Goal: Communication & Community: Answer question/provide support

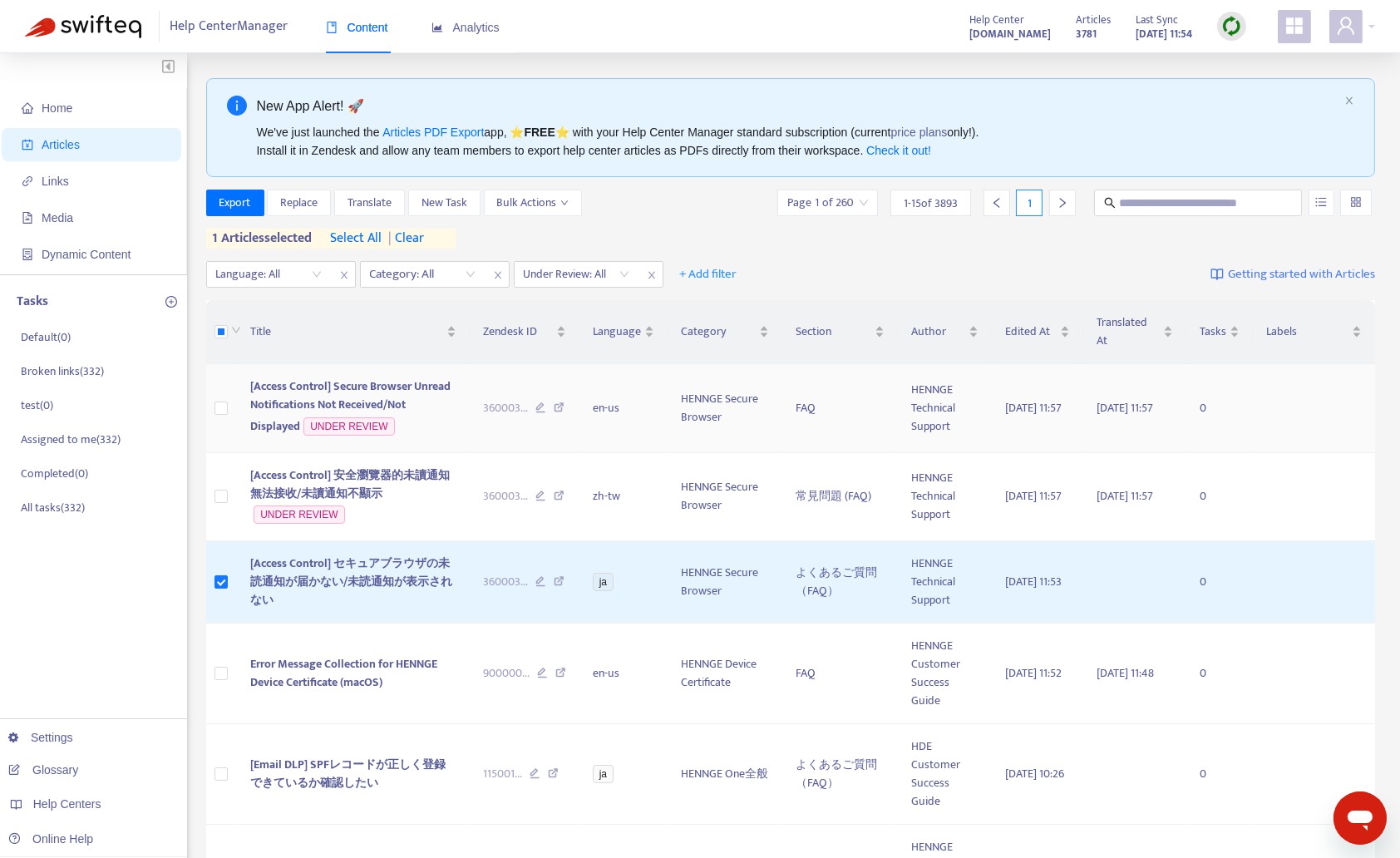
click at [387, 387] on span "[Access Control] Secure Browser Unread Notifications Not Received/Not Displayed" at bounding box center [350, 405] width 200 height 59
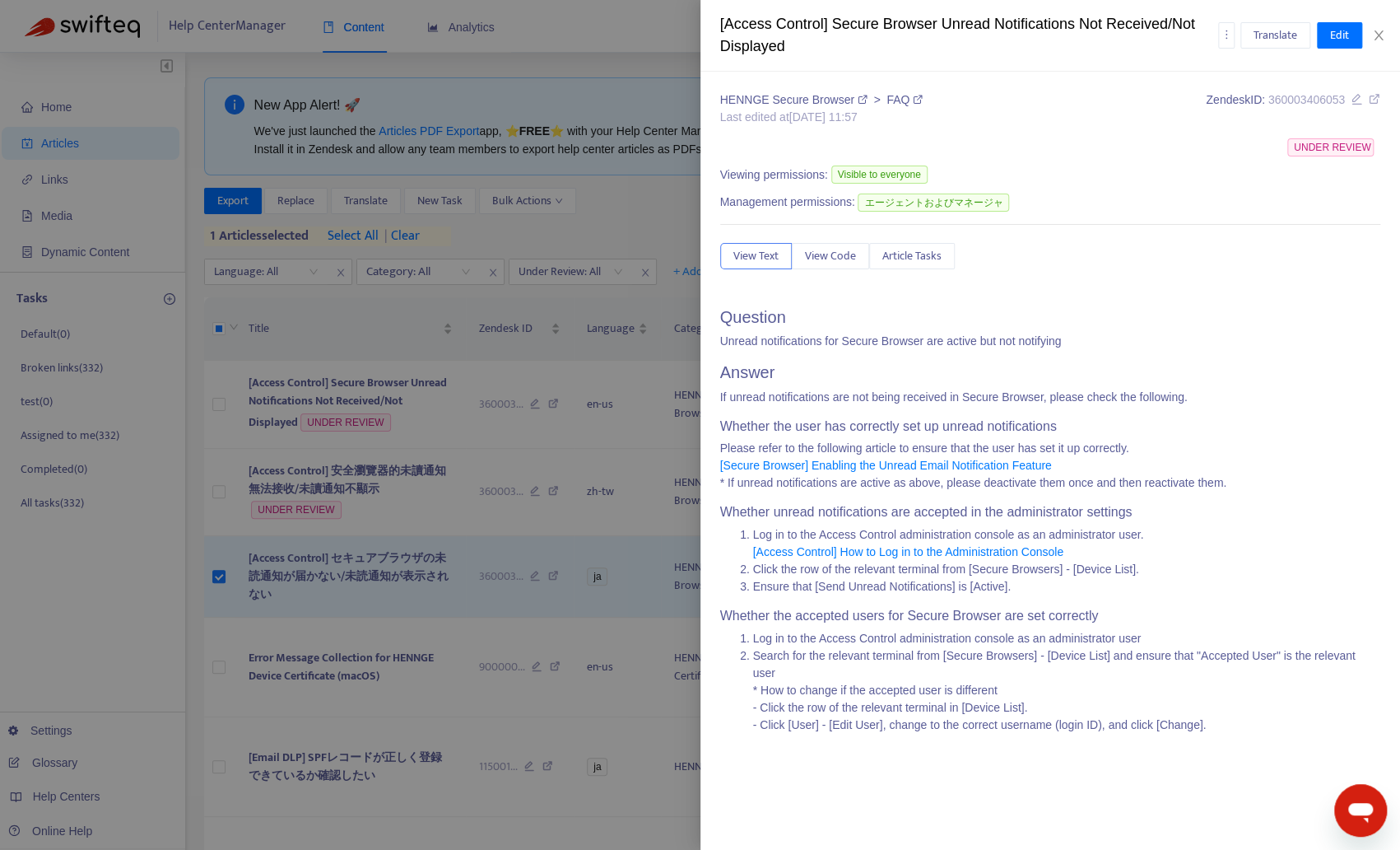
click at [1374, 96] on icon at bounding box center [1374, 99] width 12 height 12
click at [1225, 34] on icon "more" at bounding box center [1226, 34] width 12 height 12
click at [1342, 61] on div "[Access Control] Secure Browser Unread Notifications Not Received/Not Displayed…" at bounding box center [1050, 35] width 700 height 72
click at [1385, 33] on button "Close" at bounding box center [1377, 35] width 23 height 16
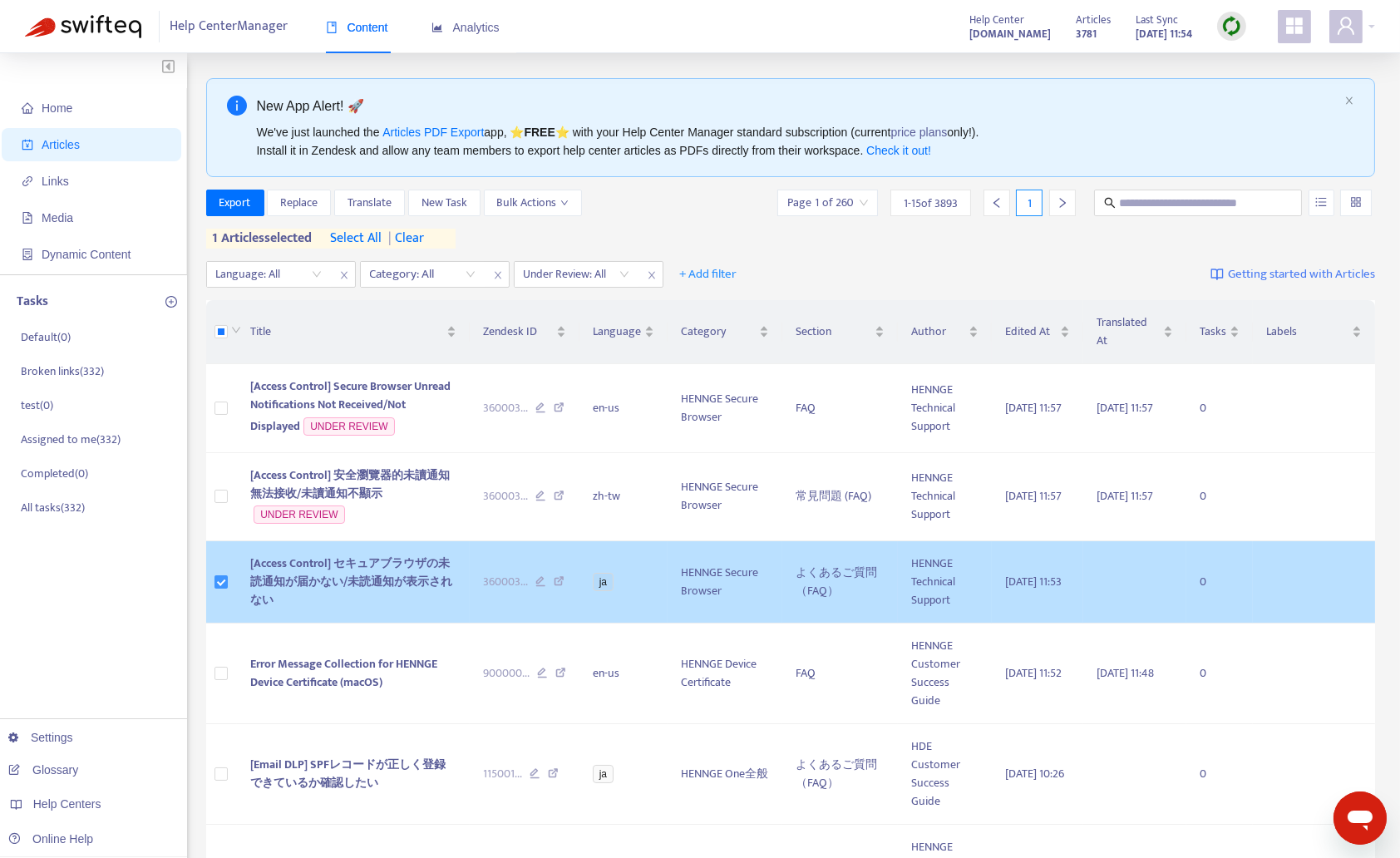
click at [225, 572] on label at bounding box center [220, 581] width 13 height 18
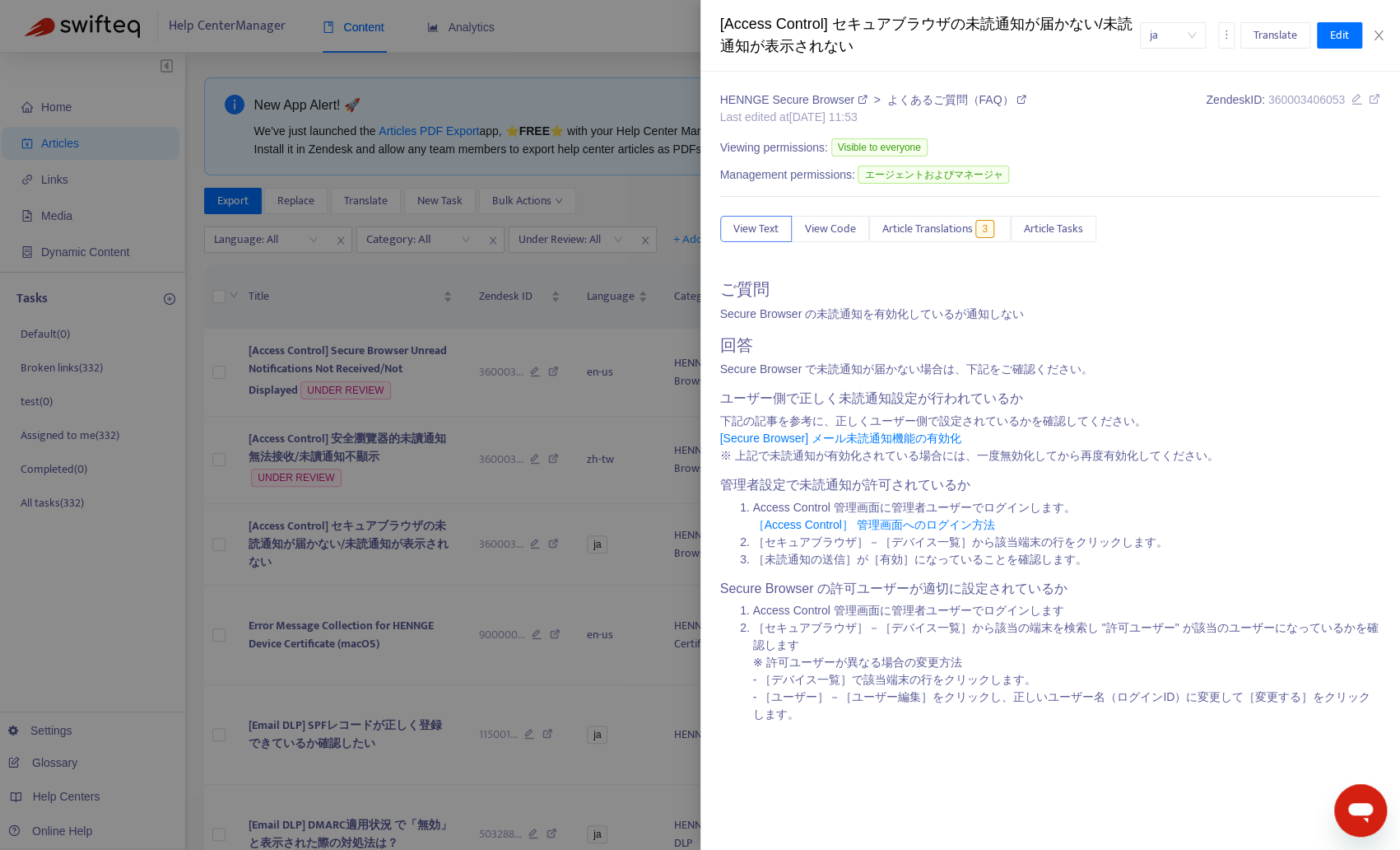
click at [224, 464] on div at bounding box center [700, 425] width 1400 height 850
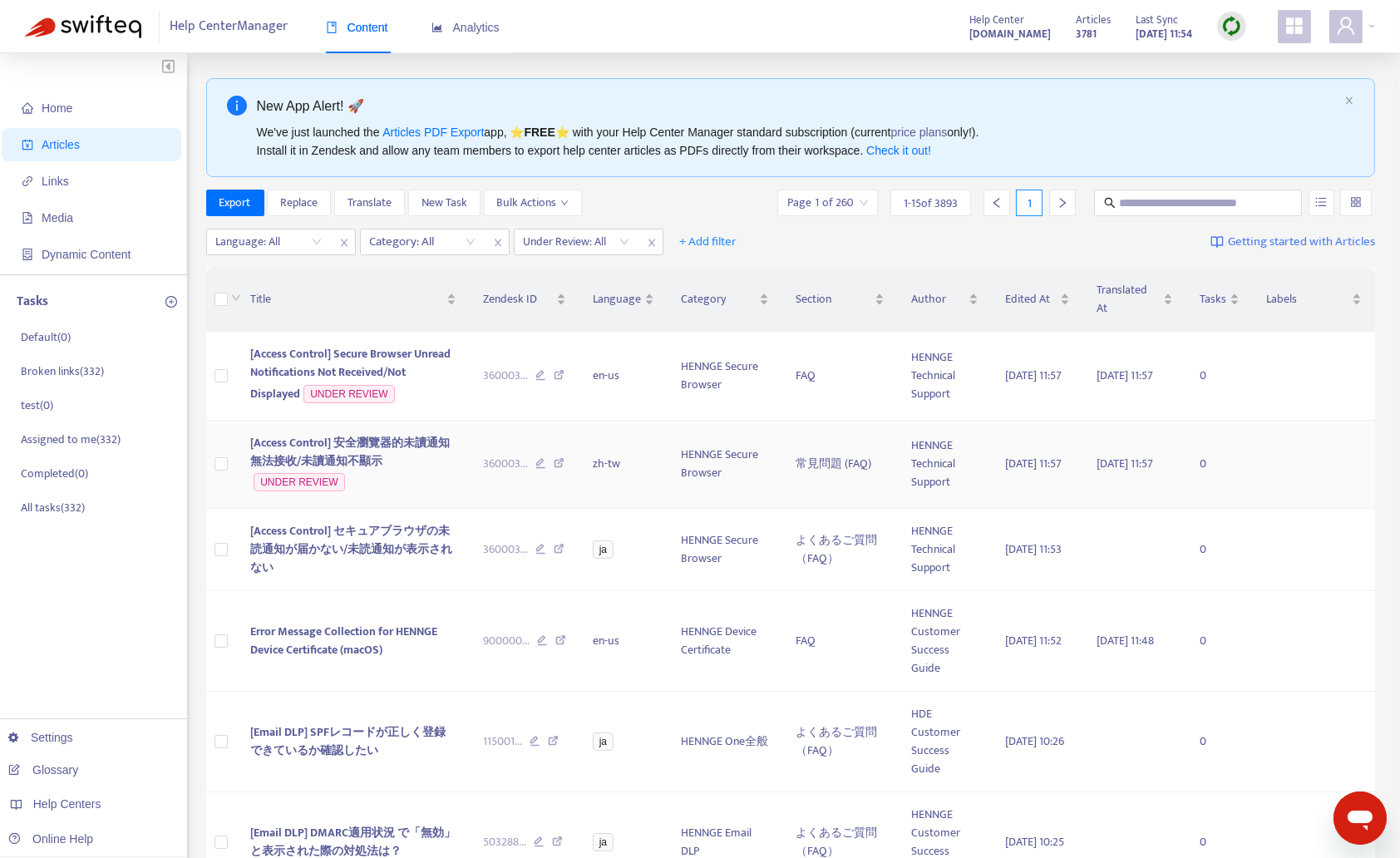
click at [280, 450] on span "[Access Control] 安全瀏覽器的未讀通知無法接收/未讀通知不顯示" at bounding box center [349, 451] width 199 height 38
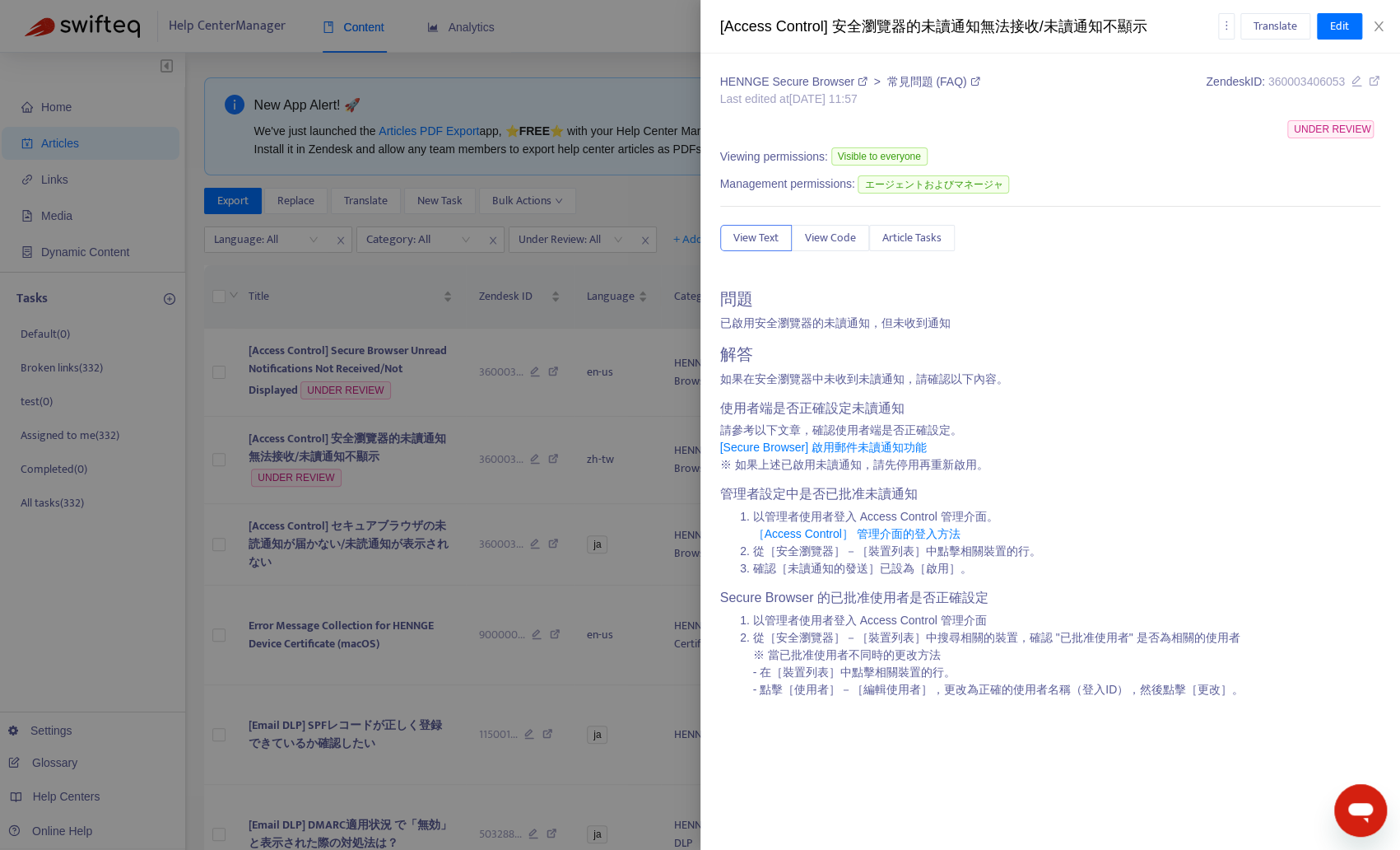
click at [225, 460] on div at bounding box center [700, 425] width 1400 height 850
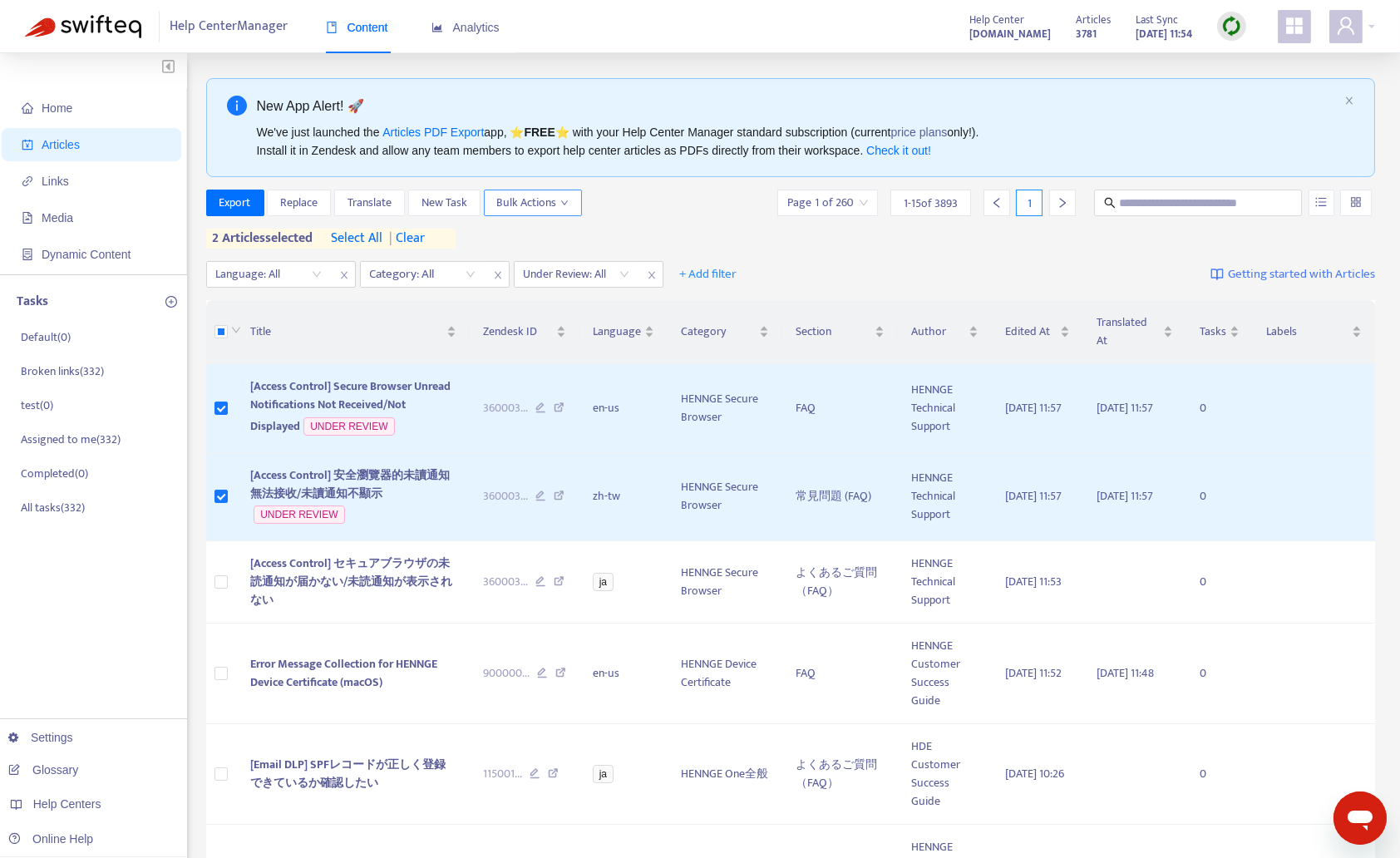
click at [556, 204] on span "Bulk Actions" at bounding box center [533, 202] width 71 height 18
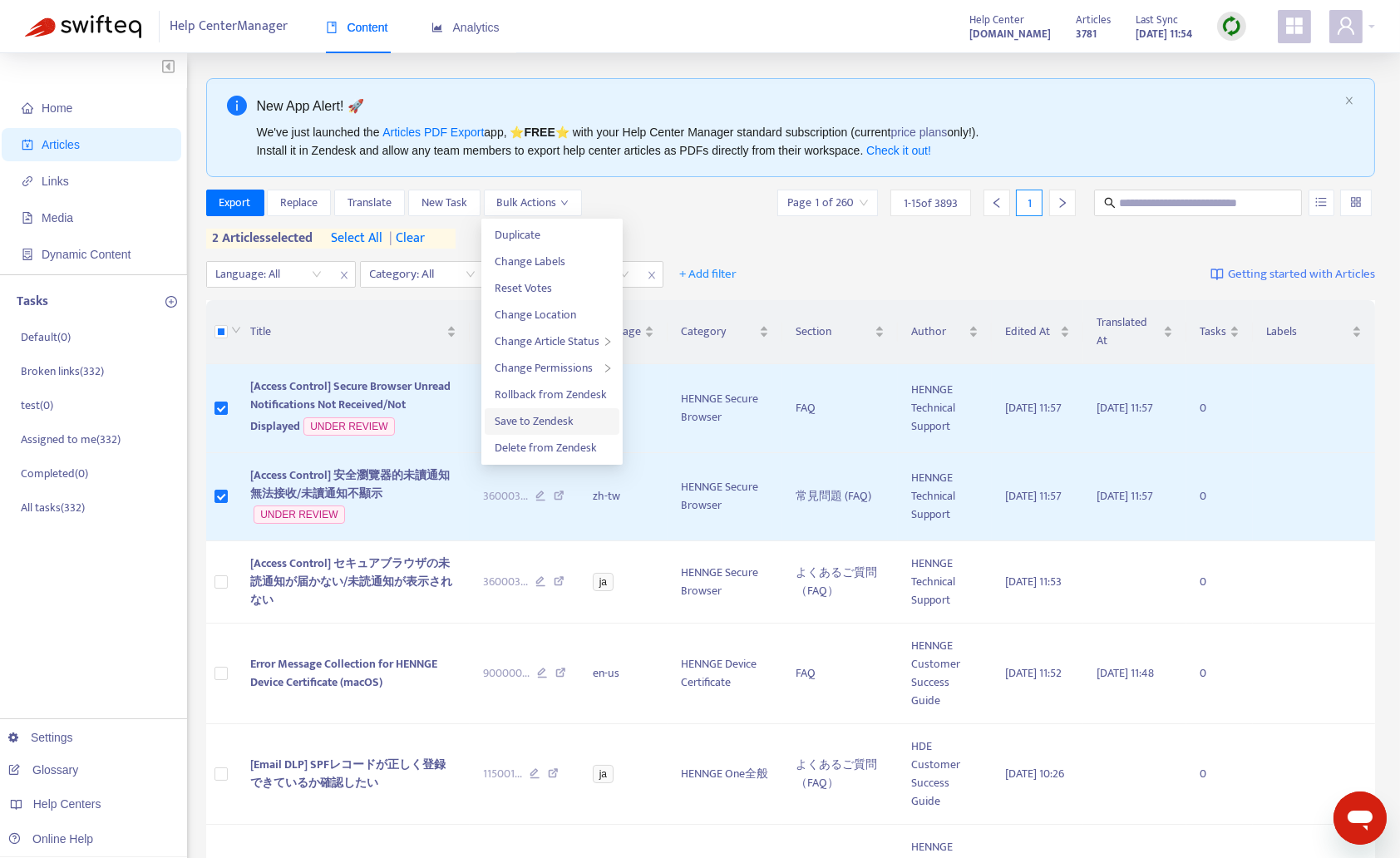
click at [556, 413] on span "Save to Zendesk" at bounding box center [534, 421] width 79 height 19
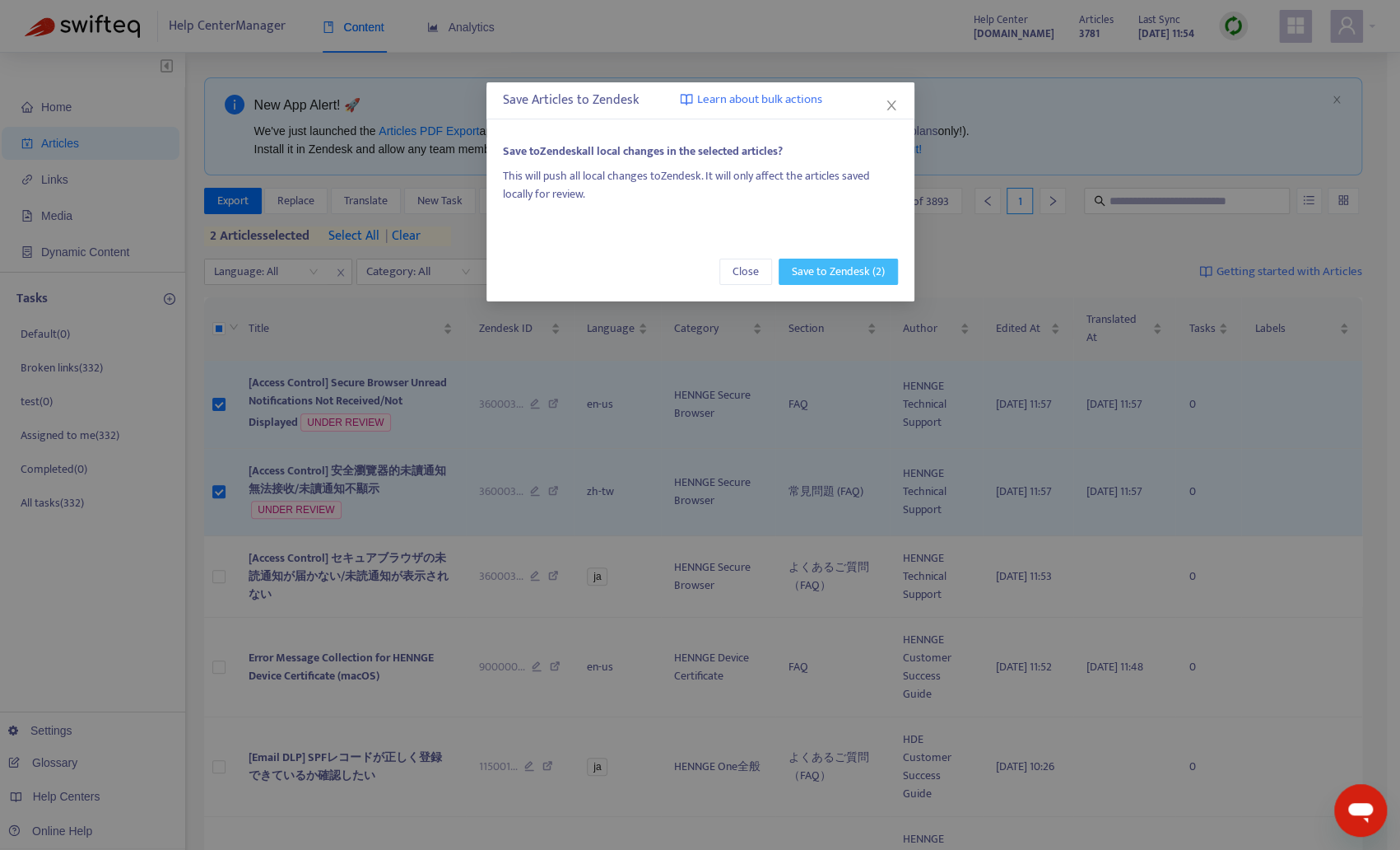
click at [861, 275] on span "Save to Zendesk (2)" at bounding box center [838, 271] width 93 height 18
